Goal: Transaction & Acquisition: Purchase product/service

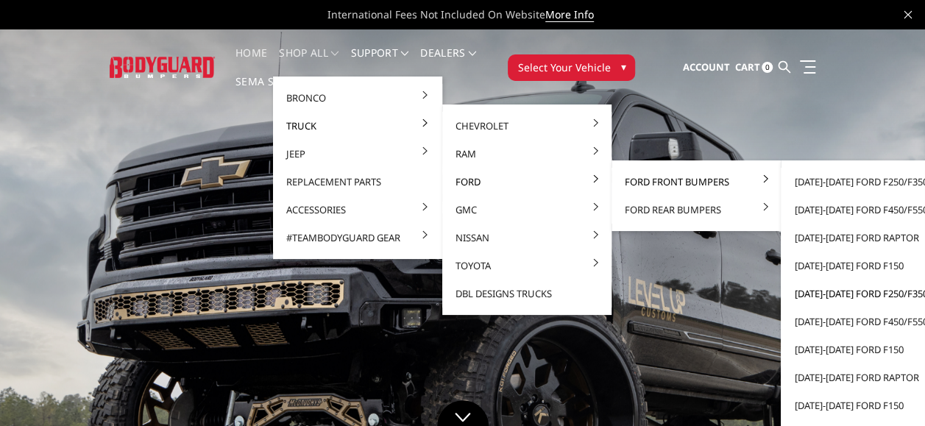
click at [841, 293] on link "[DATE]-[DATE] Ford F250/F350" at bounding box center [866, 294] width 158 height 28
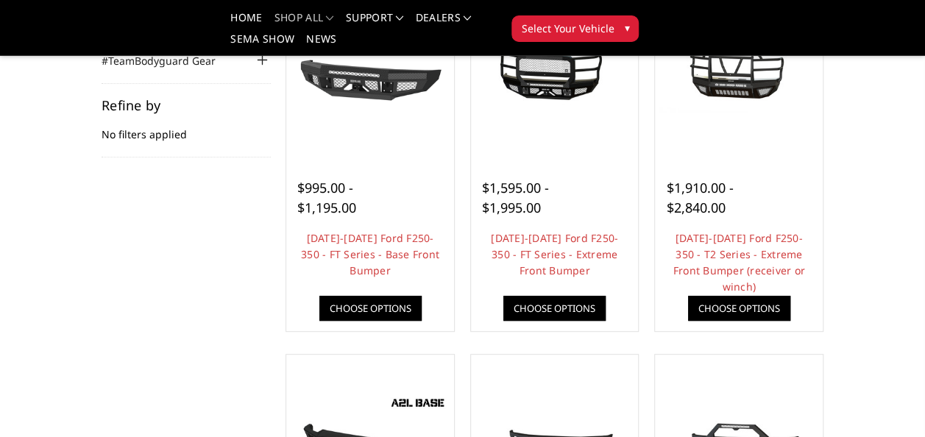
scroll to position [166, 0]
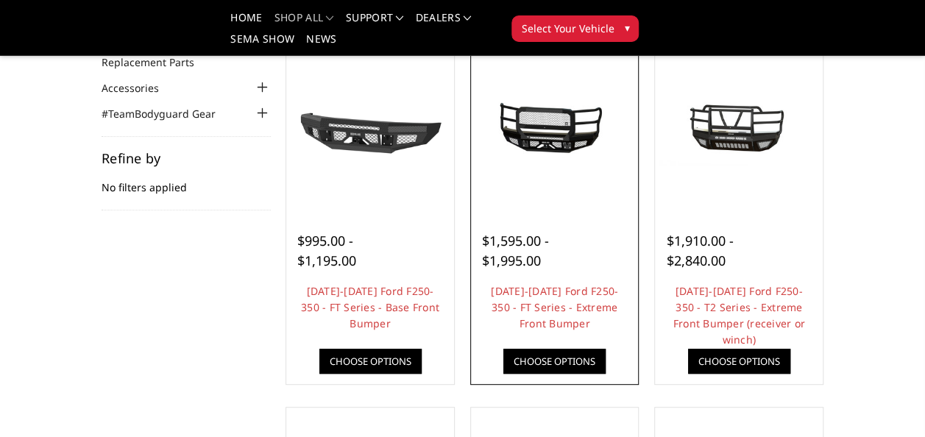
click at [567, 144] on img at bounding box center [555, 128] width 160 height 76
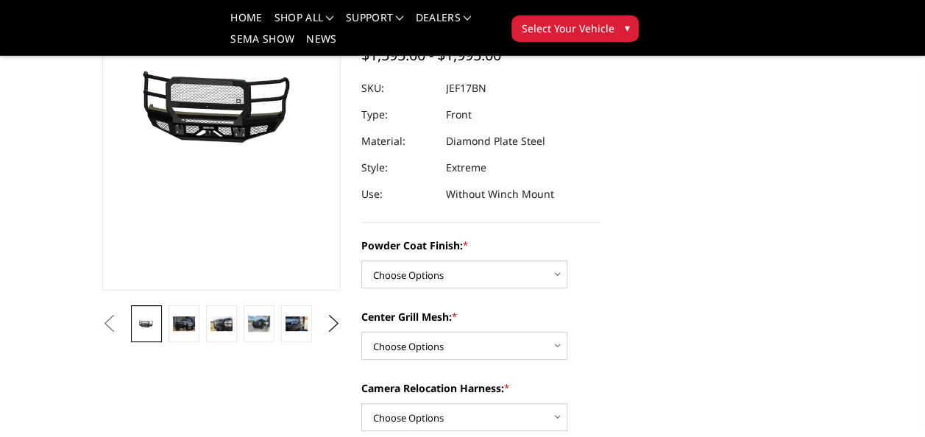
scroll to position [184, 0]
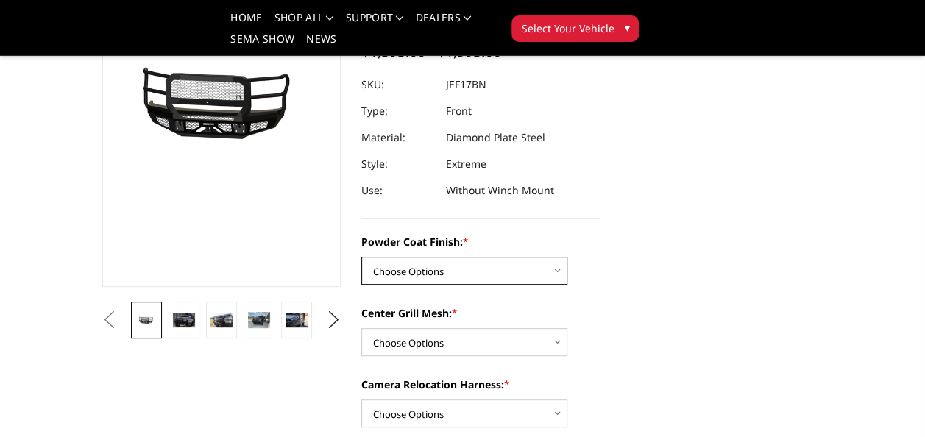
click at [392, 264] on select "Choose Options Bare Metal Gloss Black Powder Coat Textured Black Powder Coat" at bounding box center [464, 271] width 206 height 28
select select "3222"
click at [361, 257] on select "Choose Options Bare Metal Gloss Black Powder Coat Textured Black Powder Coat" at bounding box center [464, 271] width 206 height 28
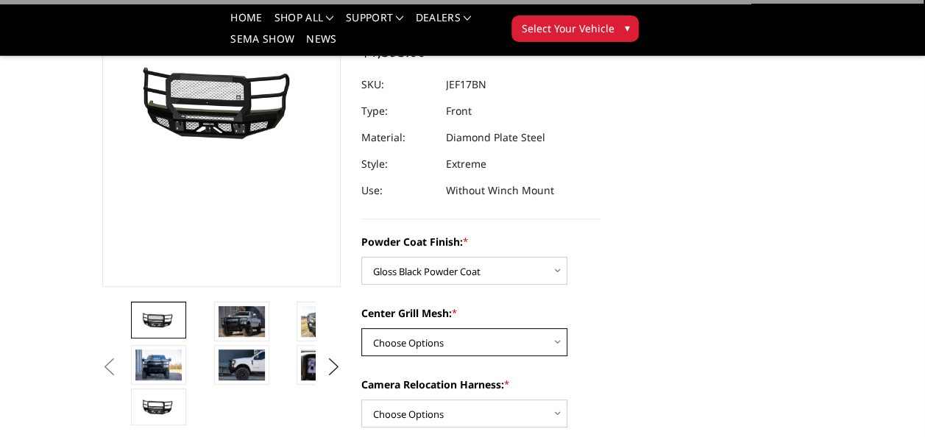
click at [411, 342] on select "Choose Options WITH Expanded Metal in Center Grill WITHOUT Expanded Metal in Ce…" at bounding box center [464, 342] width 206 height 28
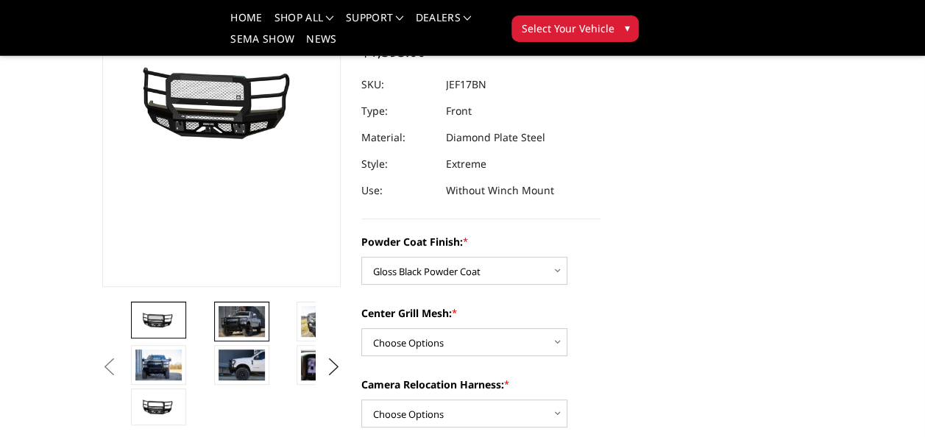
click at [264, 325] on img at bounding box center [242, 321] width 46 height 31
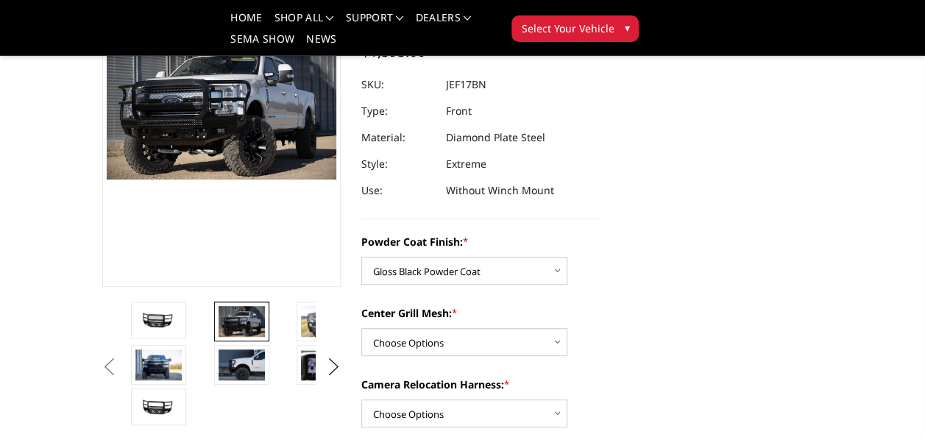
scroll to position [162, 0]
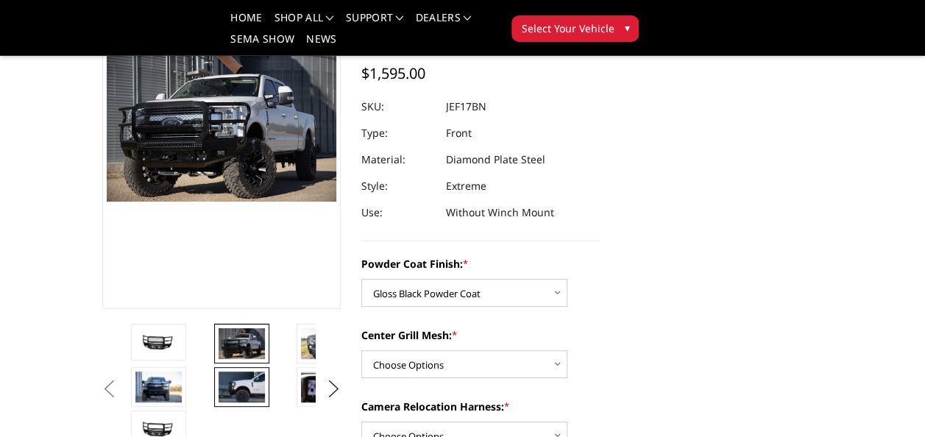
click at [250, 373] on img at bounding box center [242, 387] width 46 height 31
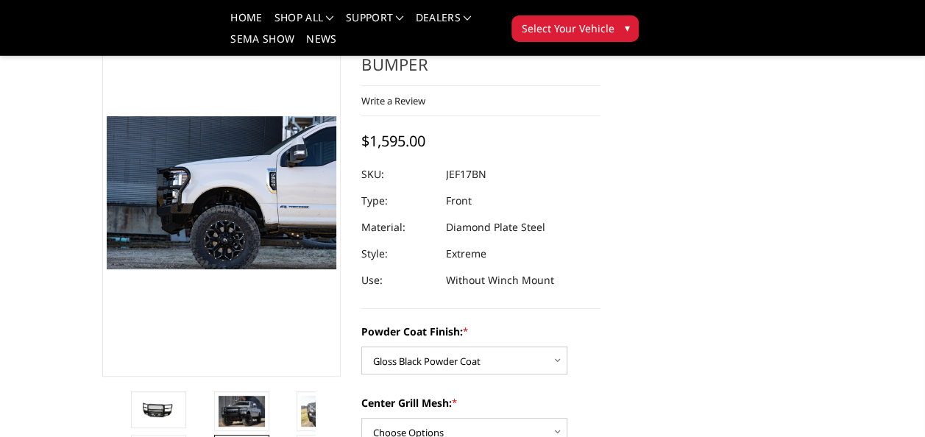
scroll to position [92, 0]
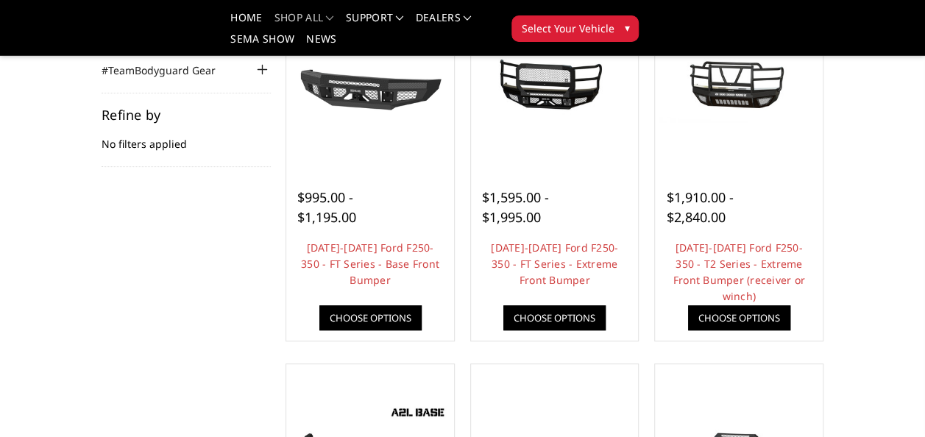
scroll to position [166, 0]
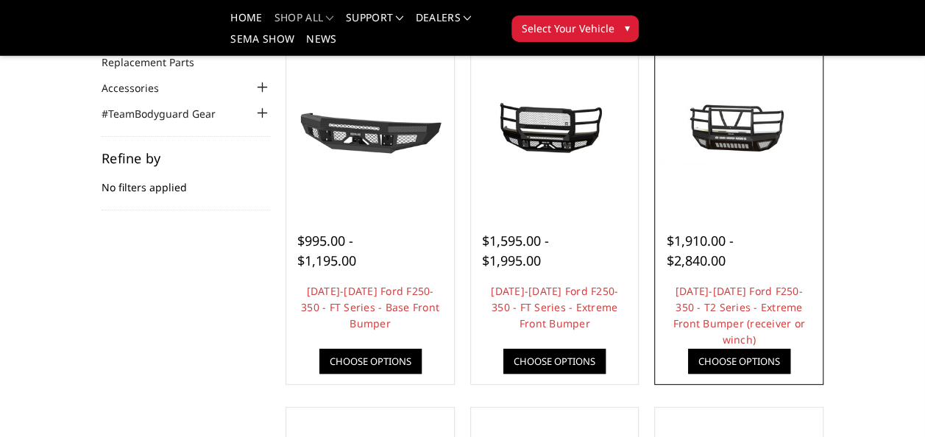
click at [747, 138] on img at bounding box center [739, 128] width 160 height 76
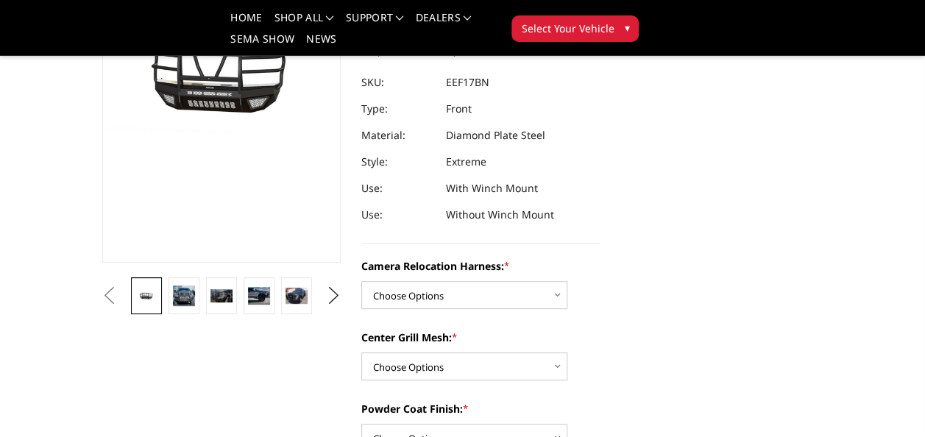
scroll to position [221, 0]
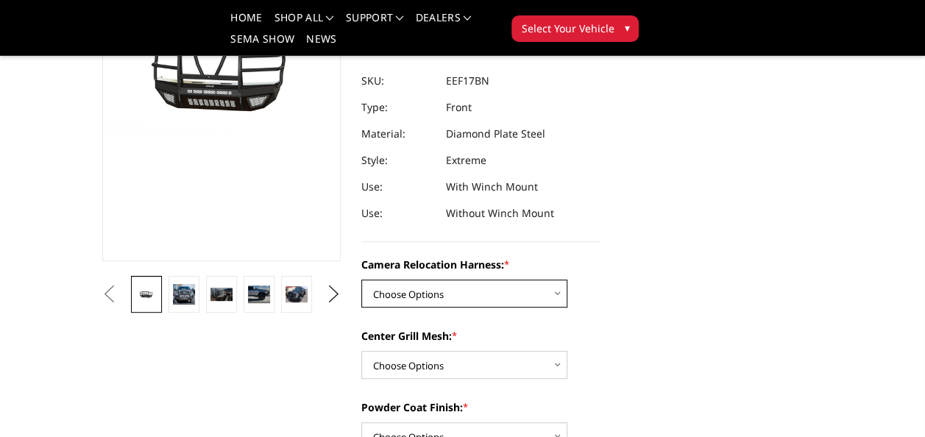
click at [426, 283] on select "Choose Options Without camera harness With camera harness" at bounding box center [464, 294] width 206 height 28
select select "3787"
click at [361, 280] on select "Choose Options Without camera harness With camera harness" at bounding box center [464, 294] width 206 height 28
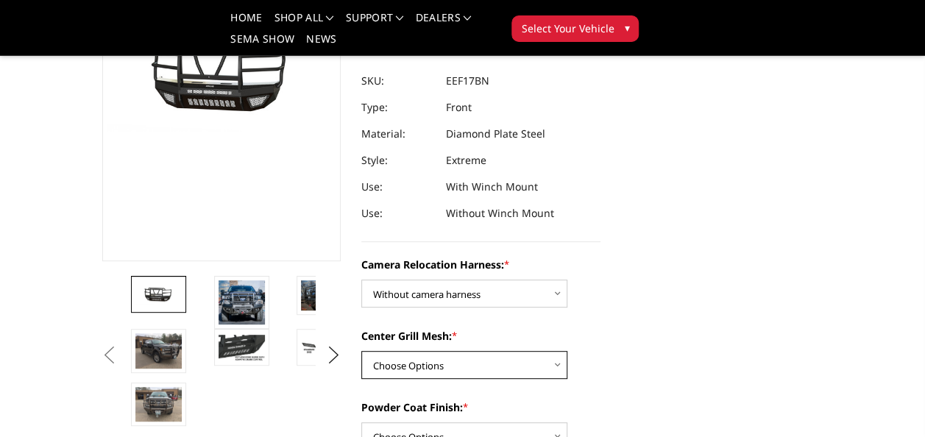
click at [406, 355] on select "Choose Options Without expanded metal With expanded metal" at bounding box center [464, 365] width 206 height 28
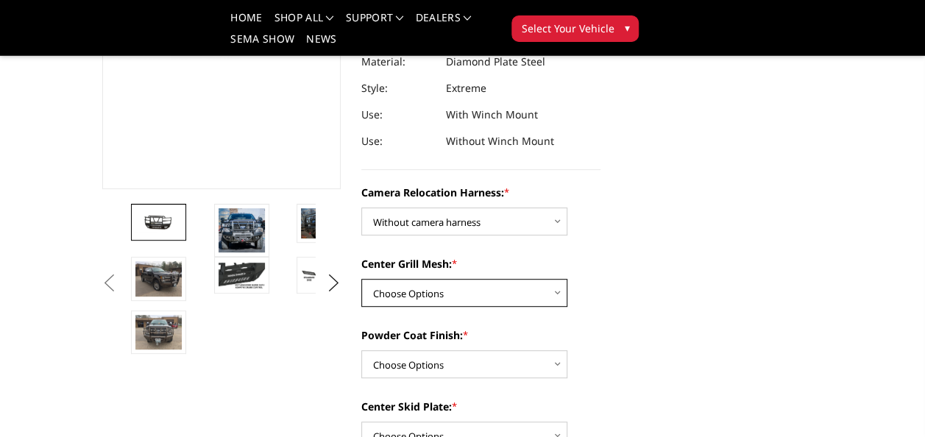
scroll to position [294, 0]
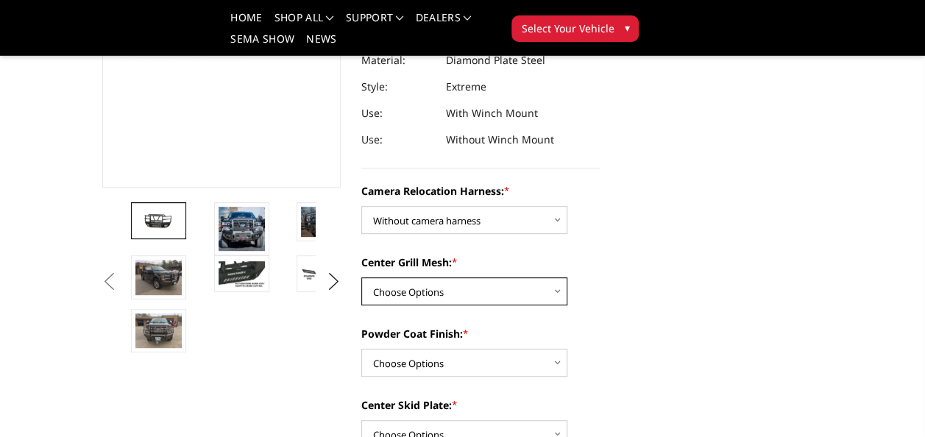
click at [400, 283] on select "Choose Options Without expanded metal With expanded metal" at bounding box center [464, 292] width 206 height 28
select select "3784"
click at [361, 278] on select "Choose Options Without expanded metal With expanded metal" at bounding box center [464, 292] width 206 height 28
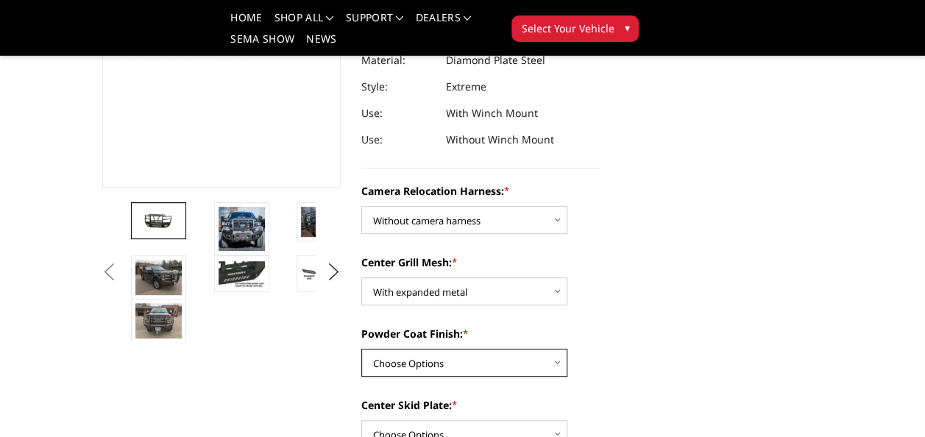
click at [406, 359] on select "Choose Options Textured Black Powder Coat Gloss Black Powder Coat Bare Metal" at bounding box center [464, 363] width 206 height 28
select select "3782"
click at [361, 349] on select "Choose Options Textured Black Powder Coat Gloss Black Powder Coat Bare Metal" at bounding box center [464, 363] width 206 height 28
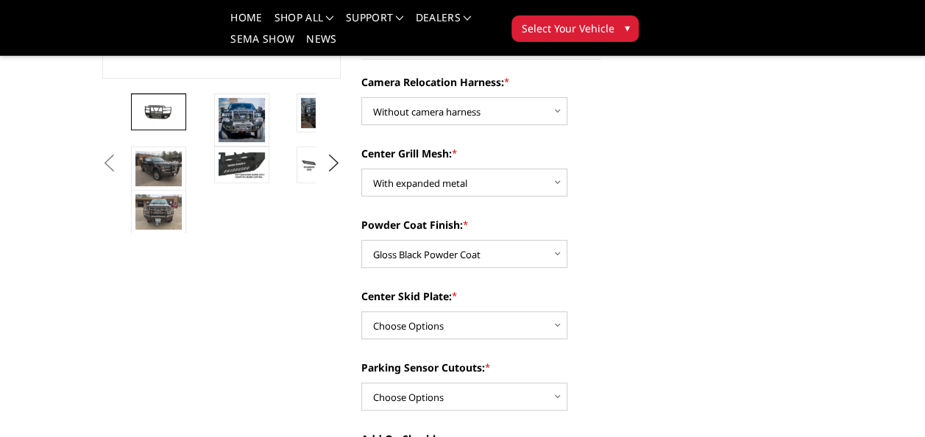
scroll to position [405, 0]
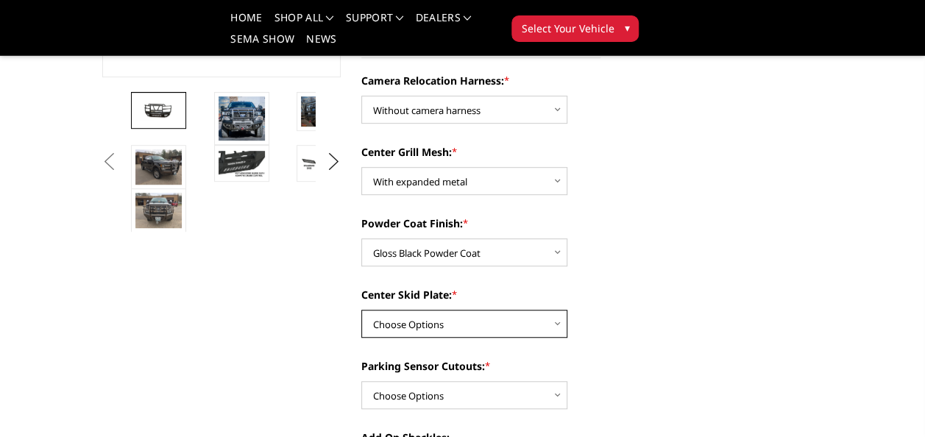
click at [426, 315] on select "Choose Options Winch Mount Skid Plate Standard Skid Plate (included) 2" Receive…" at bounding box center [464, 324] width 206 height 28
select select "3780"
click at [361, 310] on select "Choose Options Winch Mount Skid Plate Standard Skid Plate (included) 2" Receive…" at bounding box center [464, 324] width 206 height 28
click at [544, 381] on select "Choose Options No - Without Parking Sensor Cutouts" at bounding box center [464, 395] width 206 height 28
select select "3777"
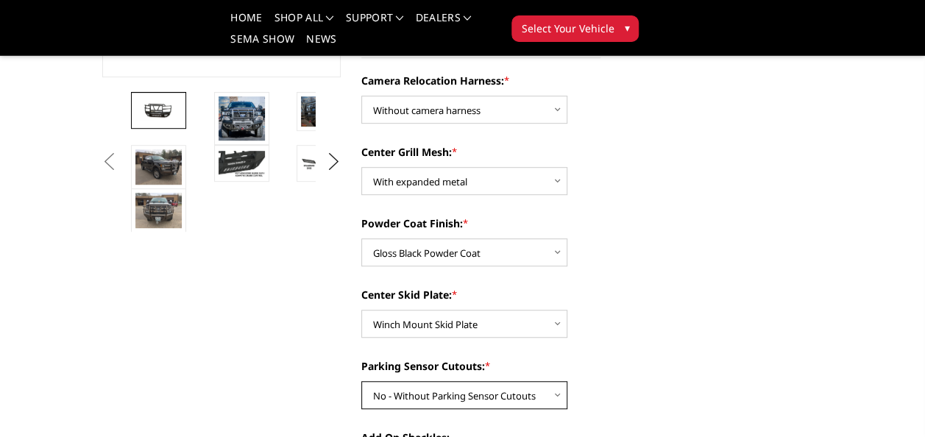
click at [361, 381] on select "Choose Options No - Without Parking Sensor Cutouts" at bounding box center [464, 395] width 206 height 28
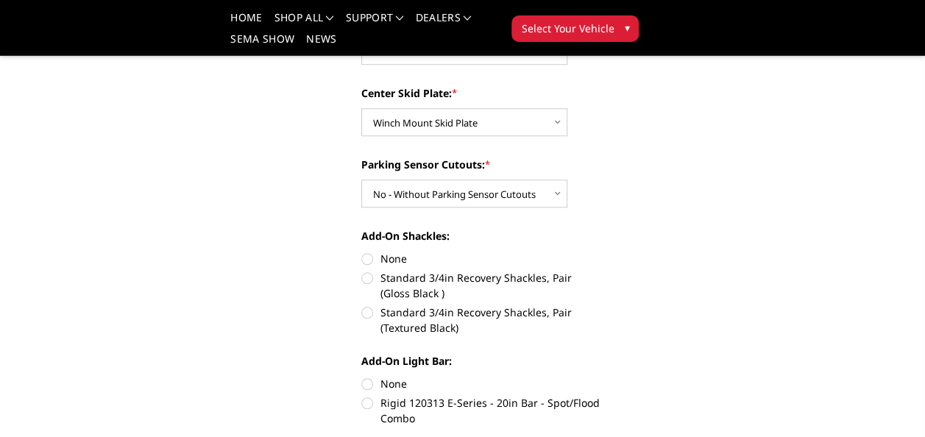
scroll to position [607, 0]
drag, startPoint x: 366, startPoint y: 225, endPoint x: 528, endPoint y: 227, distance: 162.0
click at [528, 227] on label "Add-On Shackles:" at bounding box center [480, 234] width 239 height 15
click at [529, 227] on label "Add-On Shackles:" at bounding box center [480, 234] width 239 height 15
click at [381, 252] on label "None" at bounding box center [480, 257] width 239 height 15
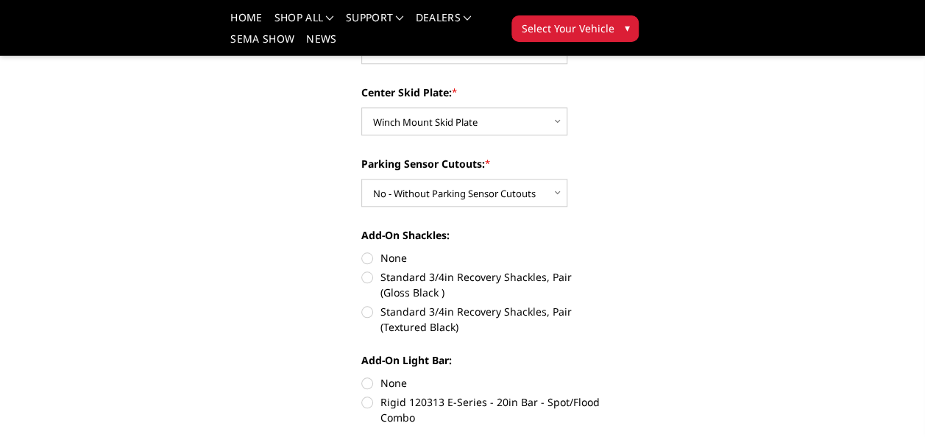
click at [362, 251] on input "None" at bounding box center [361, 250] width 1 height 1
radio input "true"
click at [371, 227] on label "Add-On Shackles:" at bounding box center [480, 234] width 239 height 15
click at [371, 272] on label "Standard 3/4in Recovery Shackles, Pair (Gloss Black )" at bounding box center [480, 284] width 239 height 31
click at [601, 251] on input "Standard 3/4in Recovery Shackles, Pair (Gloss Black )" at bounding box center [601, 250] width 1 height 1
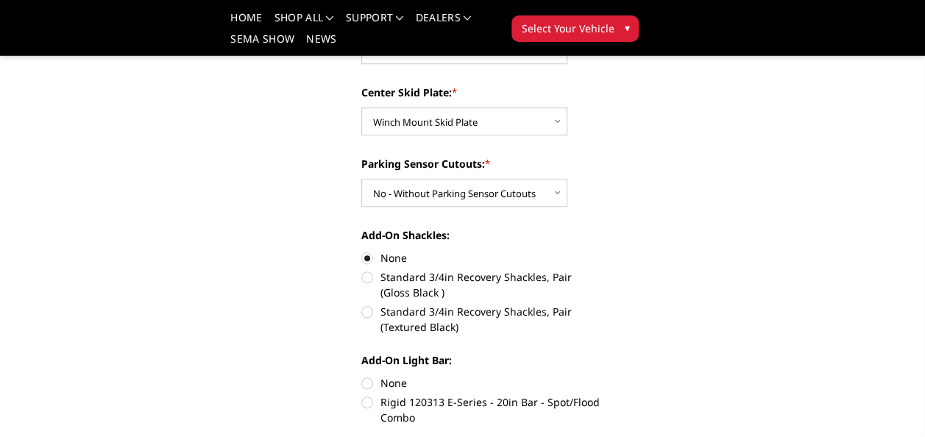
radio input "true"
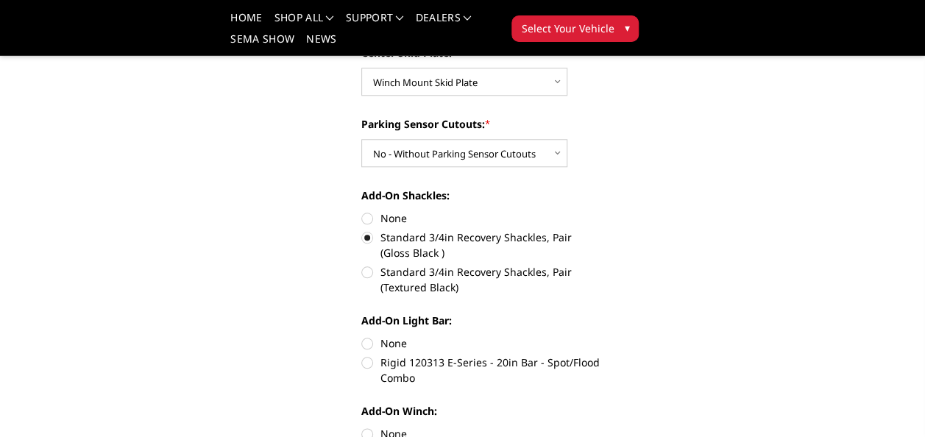
scroll to position [681, 0]
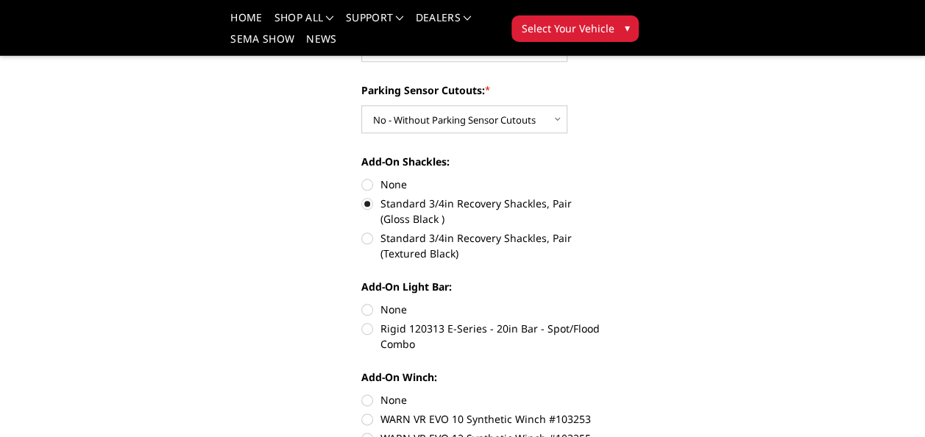
click at [371, 302] on label "None" at bounding box center [480, 309] width 239 height 15
click at [362, 302] on input "None" at bounding box center [361, 302] width 1 height 1
radio input "true"
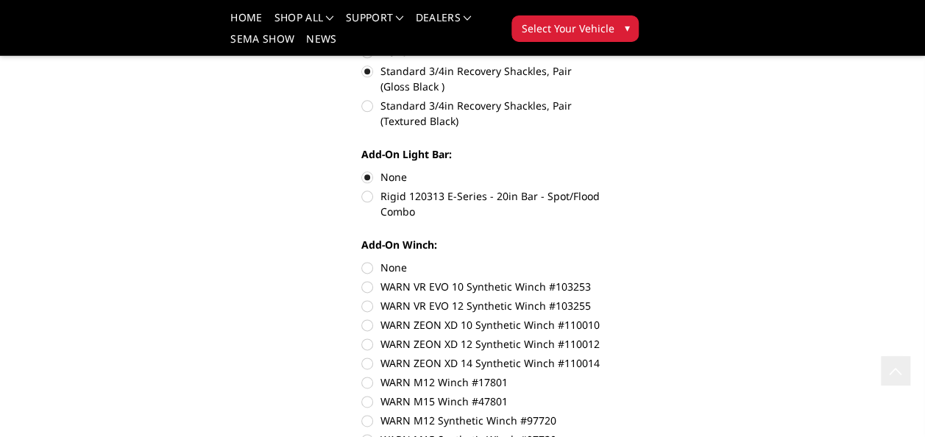
scroll to position [828, 0]
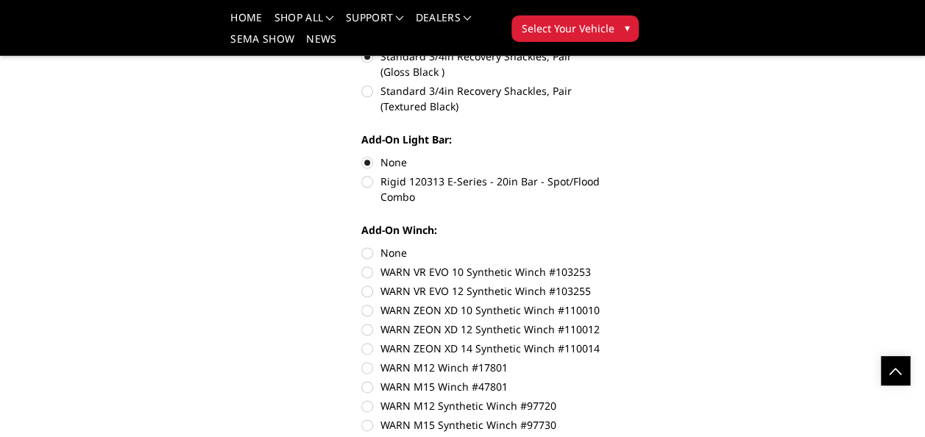
click at [363, 245] on label "None" at bounding box center [480, 252] width 239 height 15
click at [362, 245] on input "None" at bounding box center [361, 245] width 1 height 1
radio input "true"
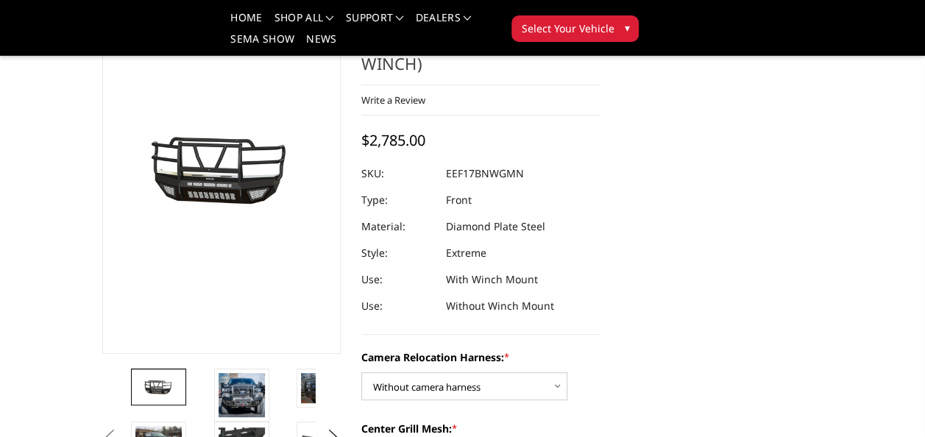
scroll to position [129, 0]
click at [245, 373] on img at bounding box center [242, 395] width 46 height 44
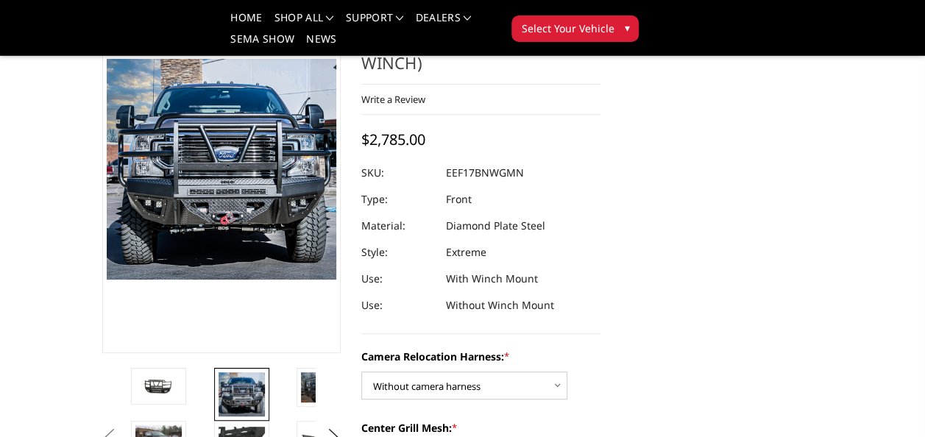
scroll to position [74, 0]
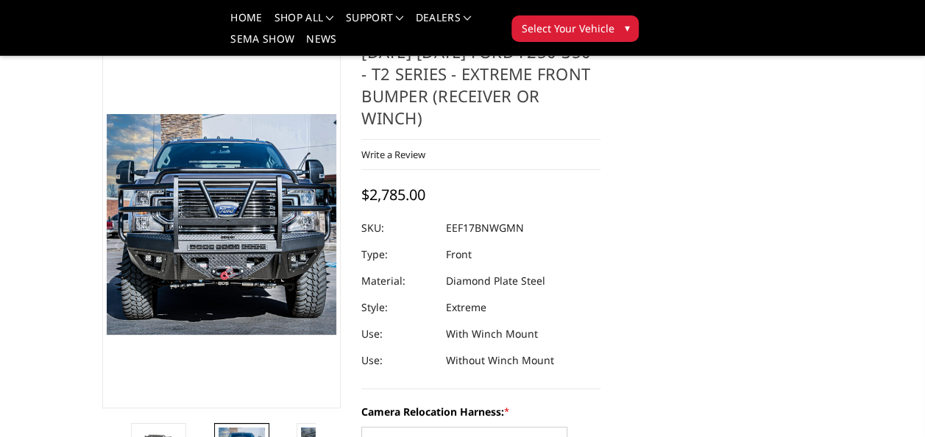
click at [230, 245] on img at bounding box center [198, 178] width 942 height 901
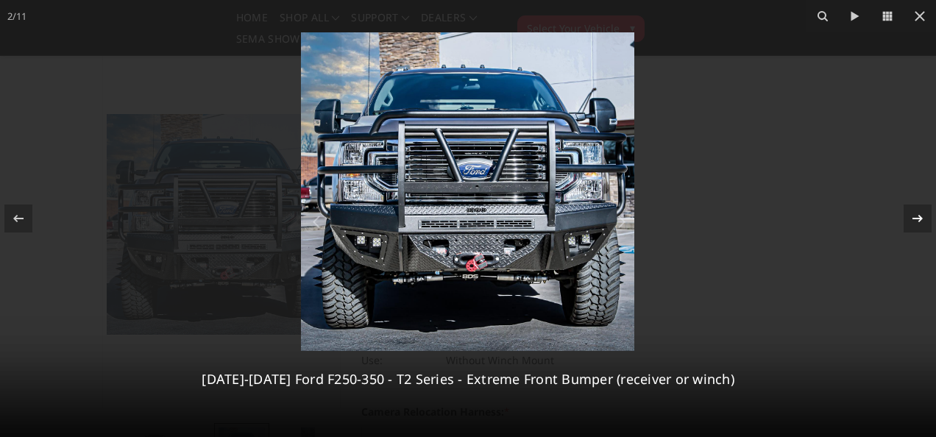
click at [910, 219] on icon at bounding box center [918, 219] width 18 height 18
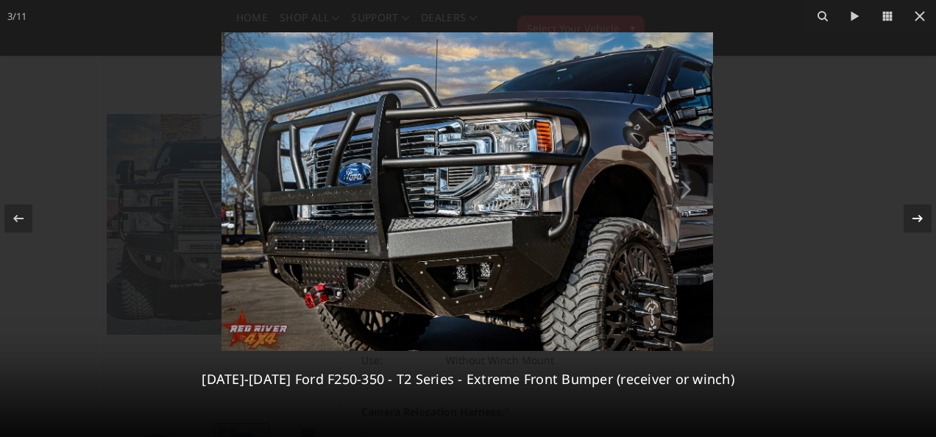
click at [910, 219] on icon at bounding box center [918, 219] width 18 height 18
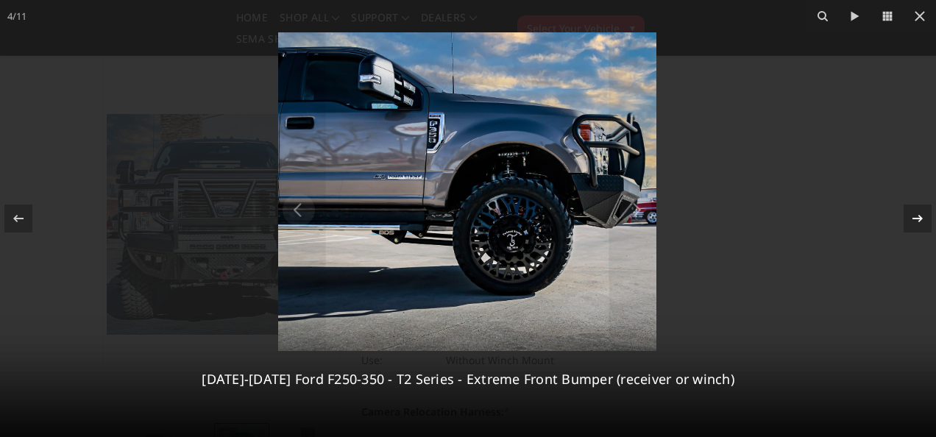
click at [910, 219] on icon at bounding box center [918, 219] width 18 height 18
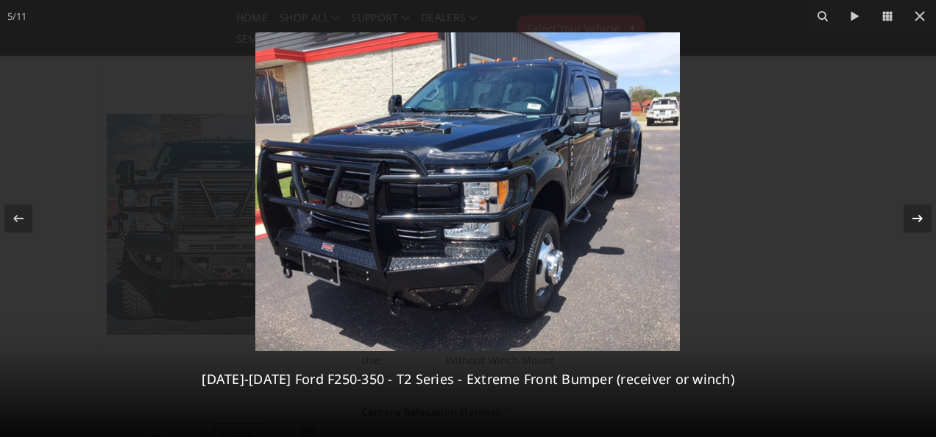
click at [910, 219] on icon at bounding box center [918, 219] width 18 height 18
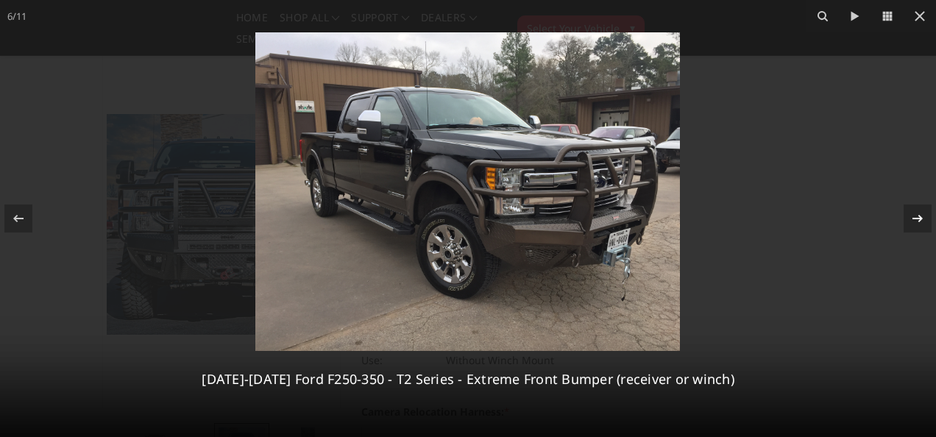
click at [910, 219] on div "6 / [PHONE_NUMBER][DATE][DATE] Ford F250-350 - T2 Series - Extreme Front Bumper…" at bounding box center [468, 218] width 936 height 437
click at [916, 21] on icon at bounding box center [920, 16] width 18 height 18
